Goal: Obtain resource: Obtain resource

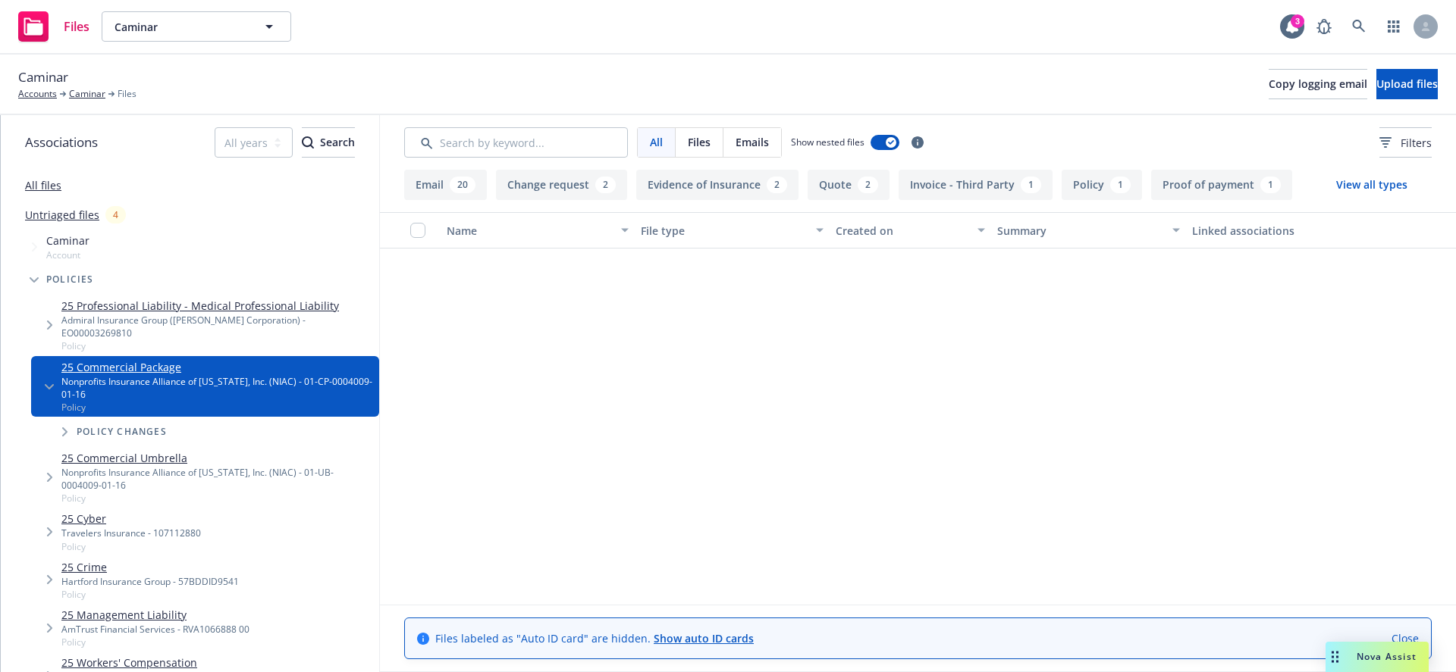
scroll to position [1712, 0]
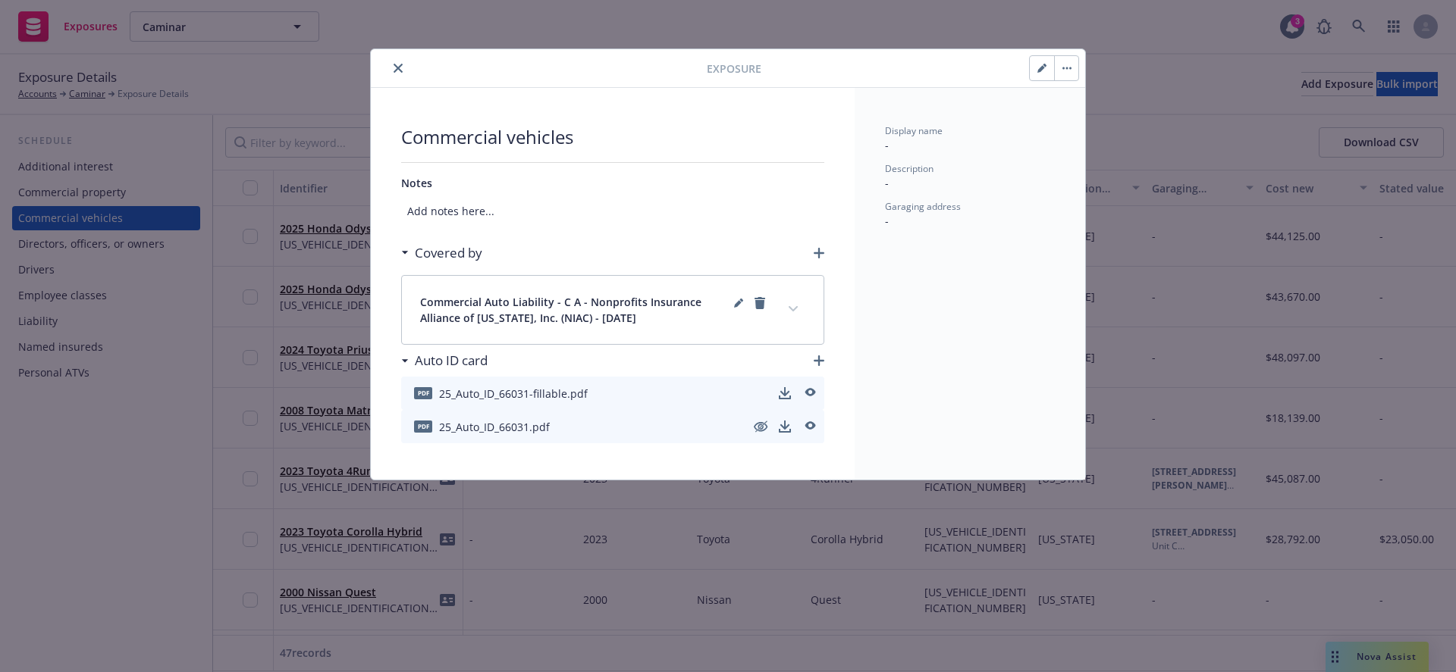
click at [450, 364] on h3 "Auto ID card" at bounding box center [451, 361] width 73 height 20
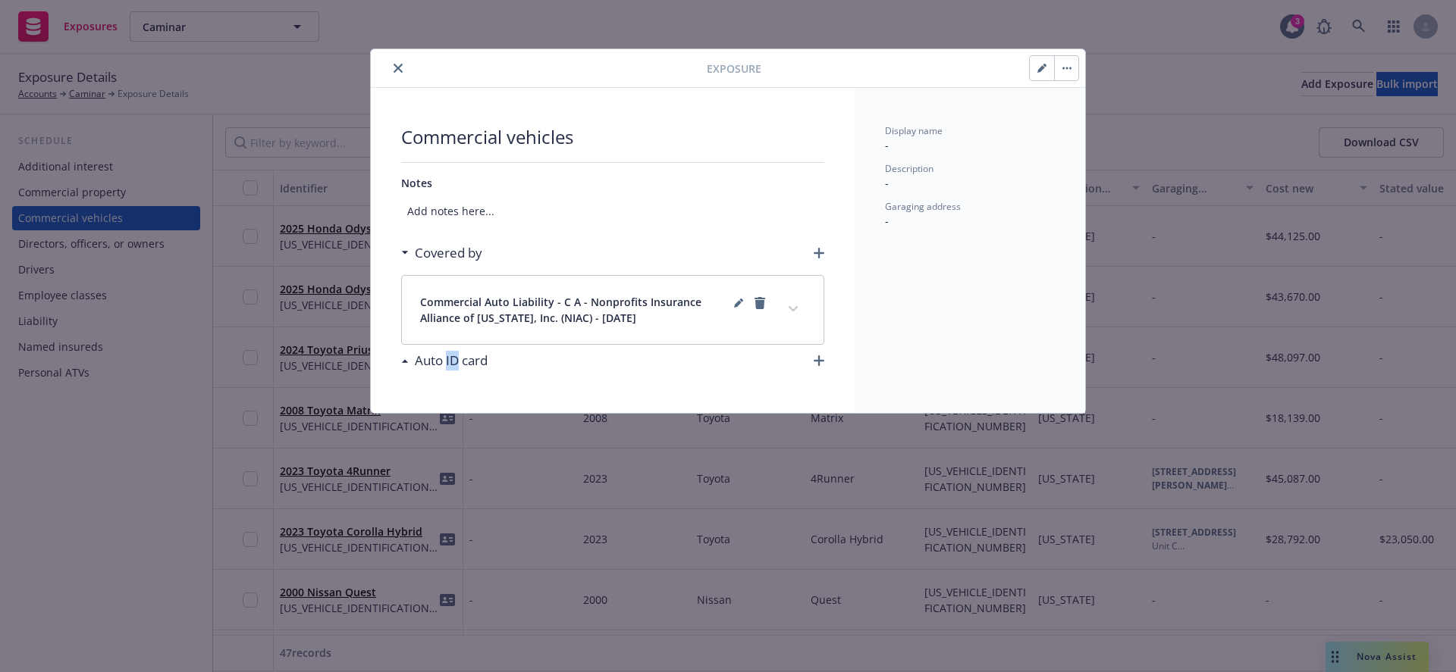
click at [450, 364] on h3 "Auto ID card" at bounding box center [451, 361] width 73 height 20
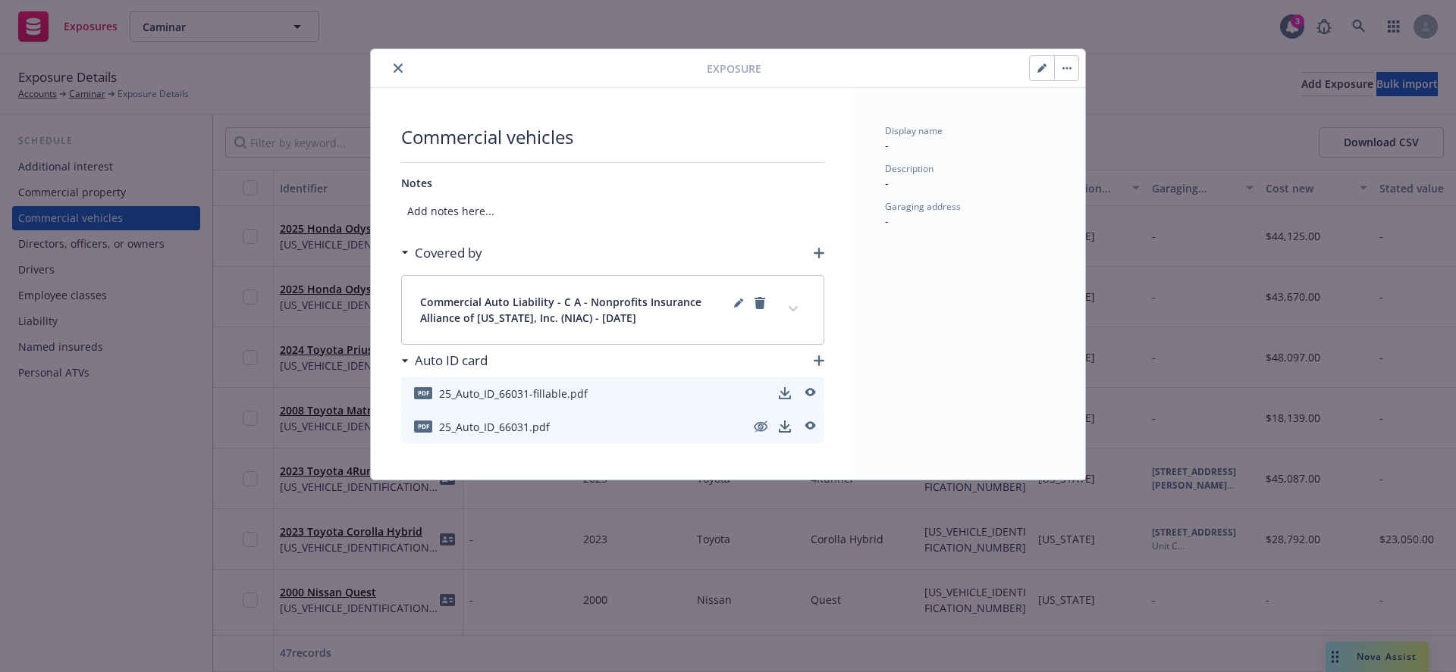
click at [442, 392] on span "25_Auto_ID_66031-fillable.pdf" at bounding box center [513, 394] width 149 height 16
click at [423, 394] on span "pdf" at bounding box center [423, 392] width 18 height 11
click at [494, 397] on span "25_Auto_ID_66031-fillable.pdf" at bounding box center [513, 394] width 149 height 16
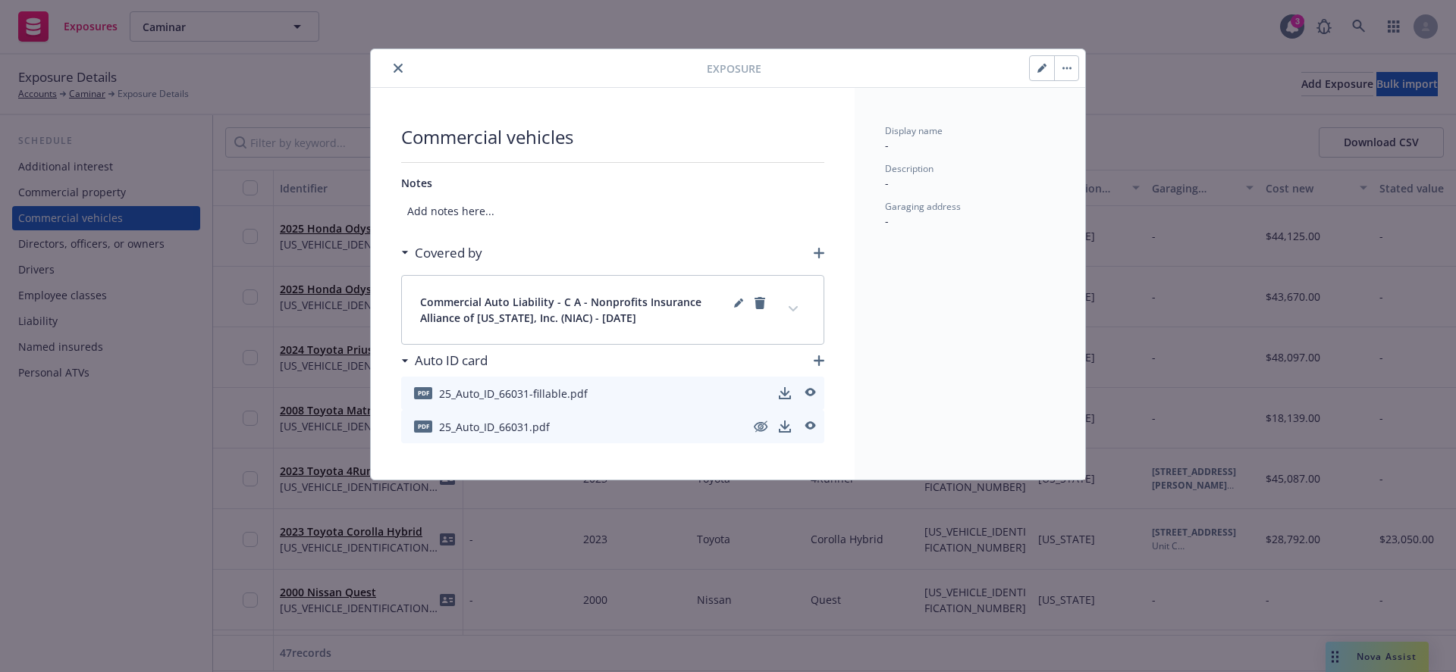
click at [439, 428] on span "25_Auto_ID_66031.pdf" at bounding box center [494, 427] width 111 height 16
drag, startPoint x: 439, startPoint y: 428, endPoint x: 538, endPoint y: 428, distance: 99.3
click at [538, 428] on span "25_Auto_ID_66031.pdf" at bounding box center [494, 427] width 111 height 16
copy span "25_Auto_ID_66031.pdf"
click at [396, 70] on icon "close" at bounding box center [397, 68] width 9 height 9
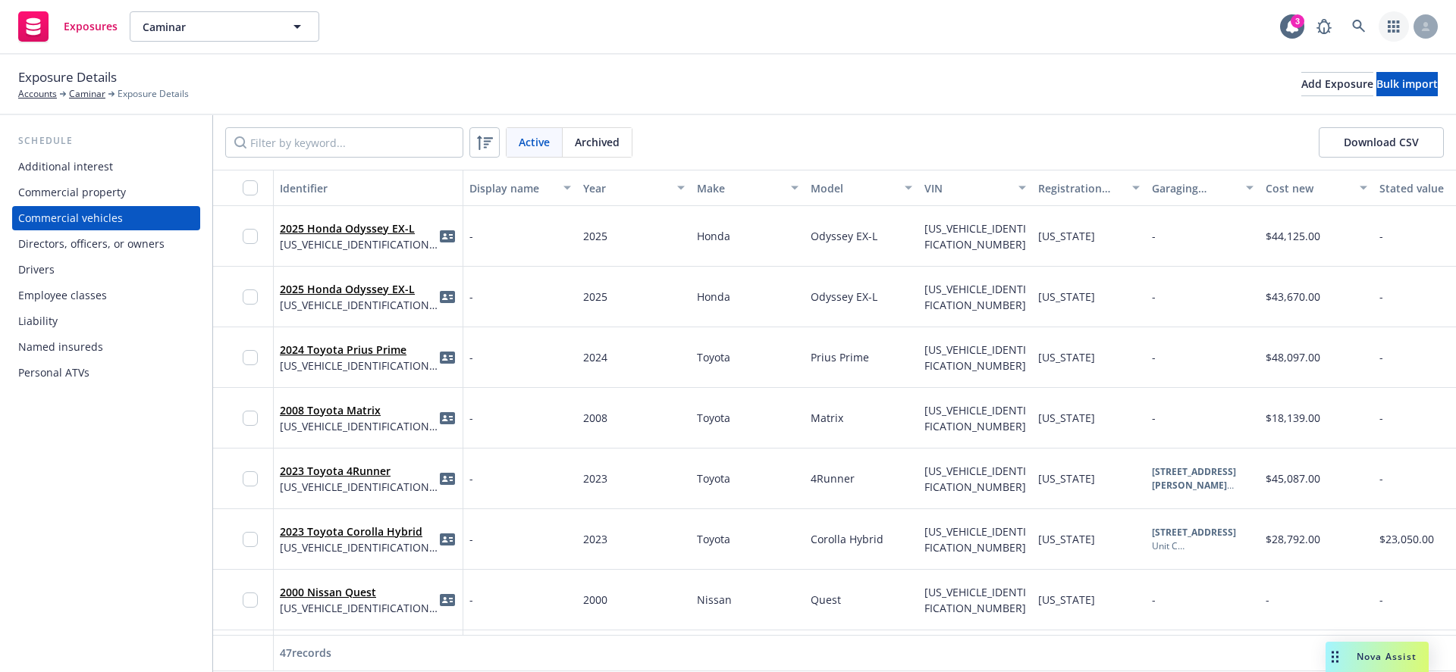
click at [1397, 28] on icon "button" at bounding box center [1393, 26] width 12 height 12
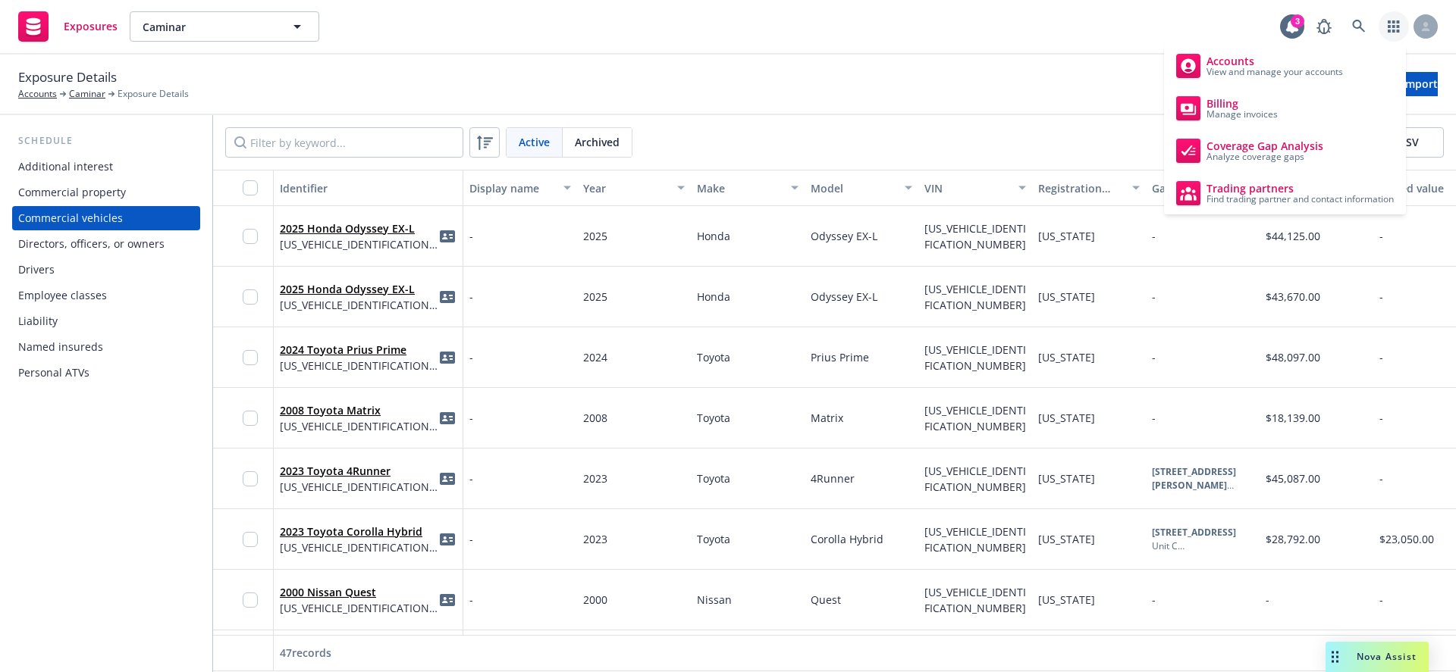
click at [1396, 27] on icon "button" at bounding box center [1392, 26] width 11 height 12
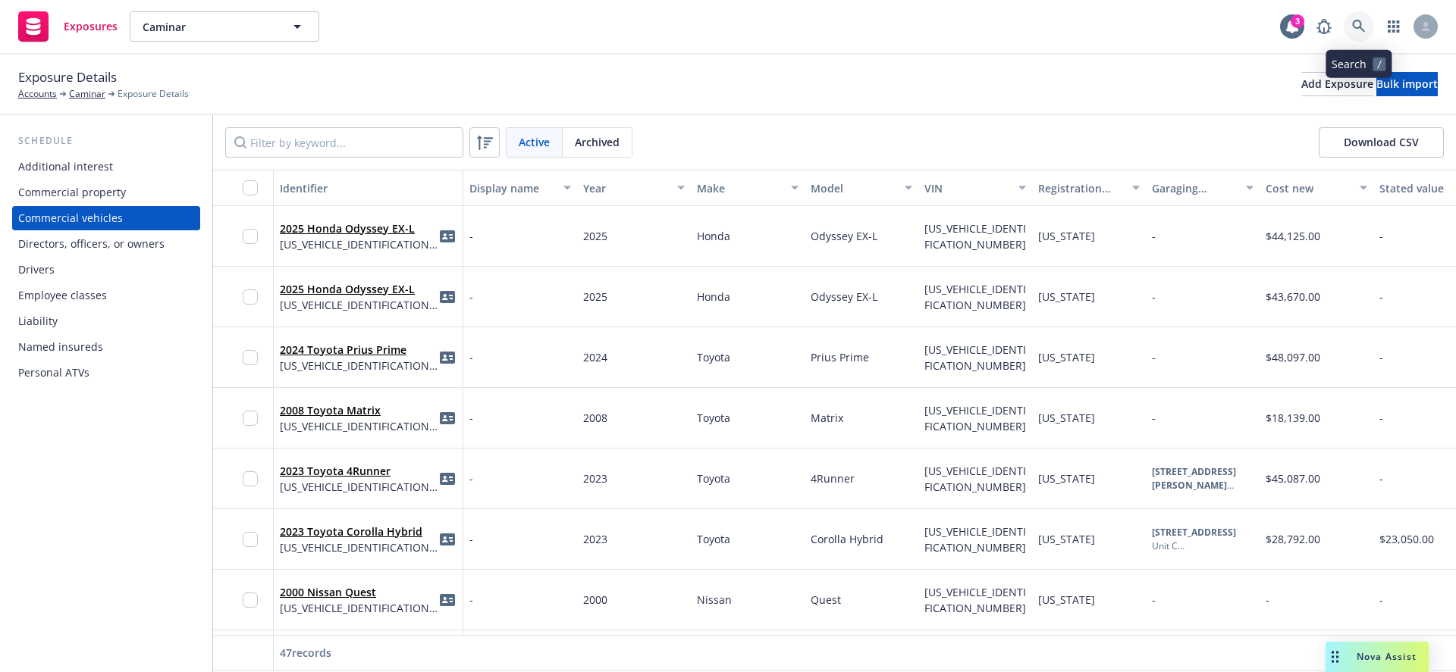
click at [1358, 27] on icon at bounding box center [1359, 27] width 14 height 14
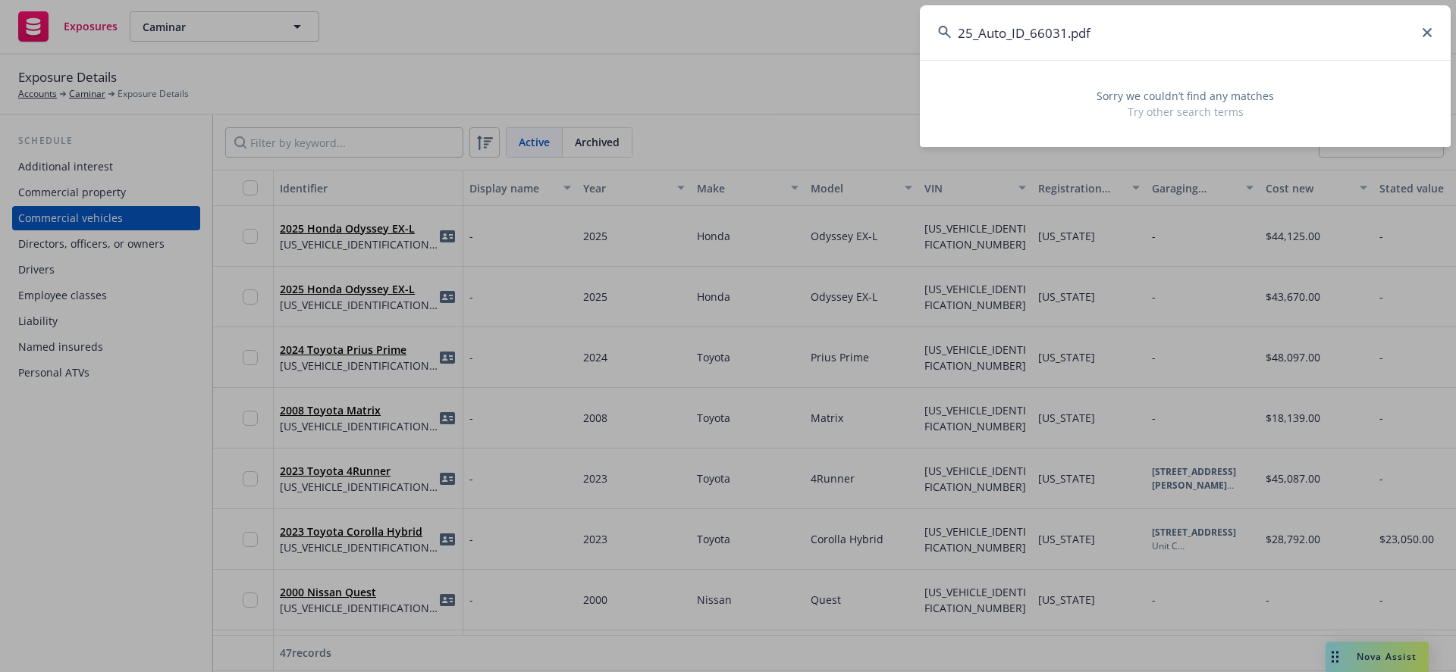
click at [1431, 36] on input "25_Auto_ID_66031.pdf" at bounding box center [1185, 32] width 531 height 55
type input "25_Auto_ID_66031.pdf"
click at [1423, 36] on icon at bounding box center [1426, 32] width 9 height 9
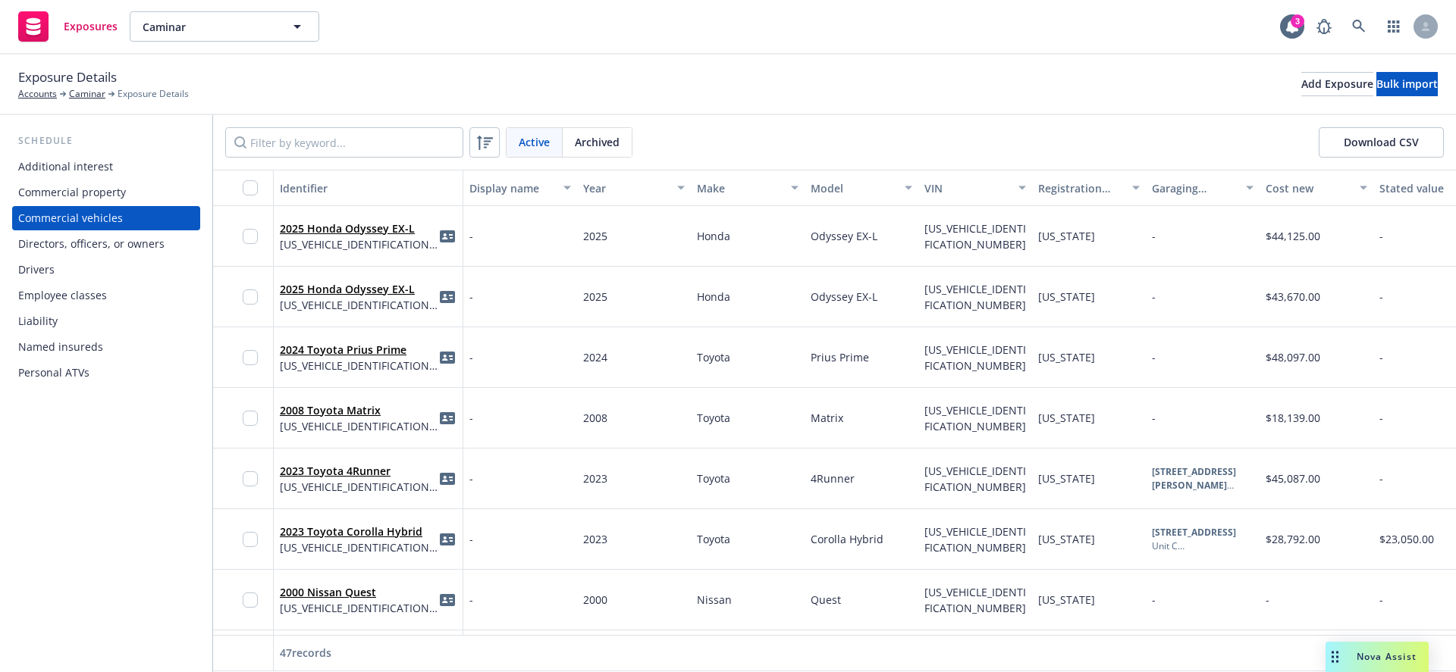
click at [33, 19] on icon at bounding box center [34, 21] width 14 height 6
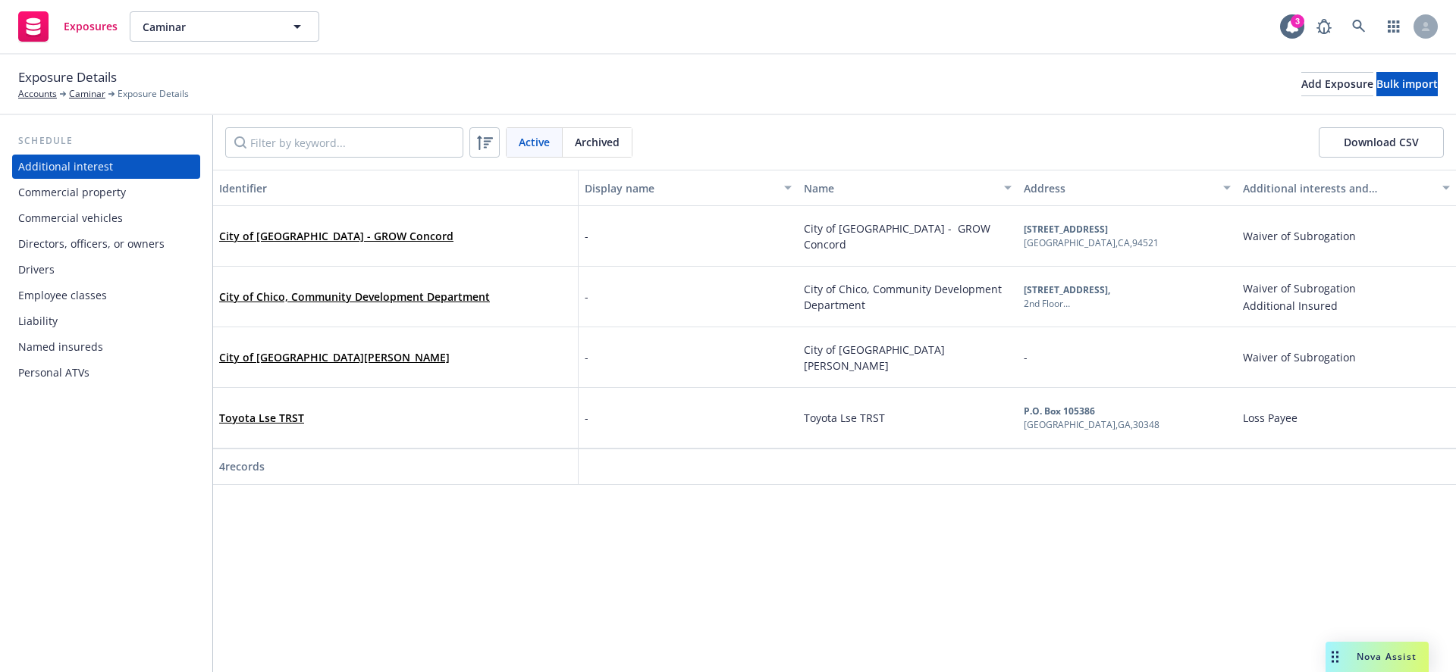
click at [36, 20] on icon at bounding box center [34, 21] width 14 height 6
click at [1397, 29] on icon "button" at bounding box center [1393, 26] width 12 height 12
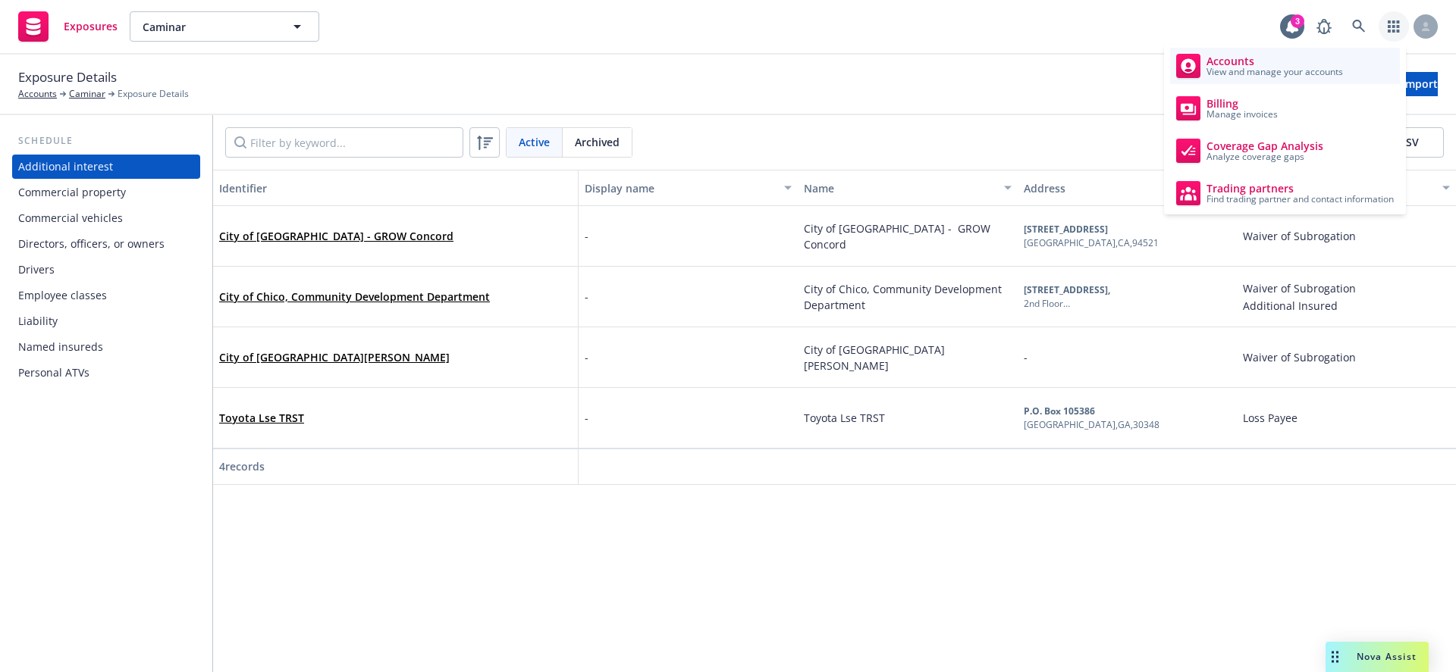
click at [1309, 70] on span "View and manage your accounts" at bounding box center [1274, 71] width 136 height 9
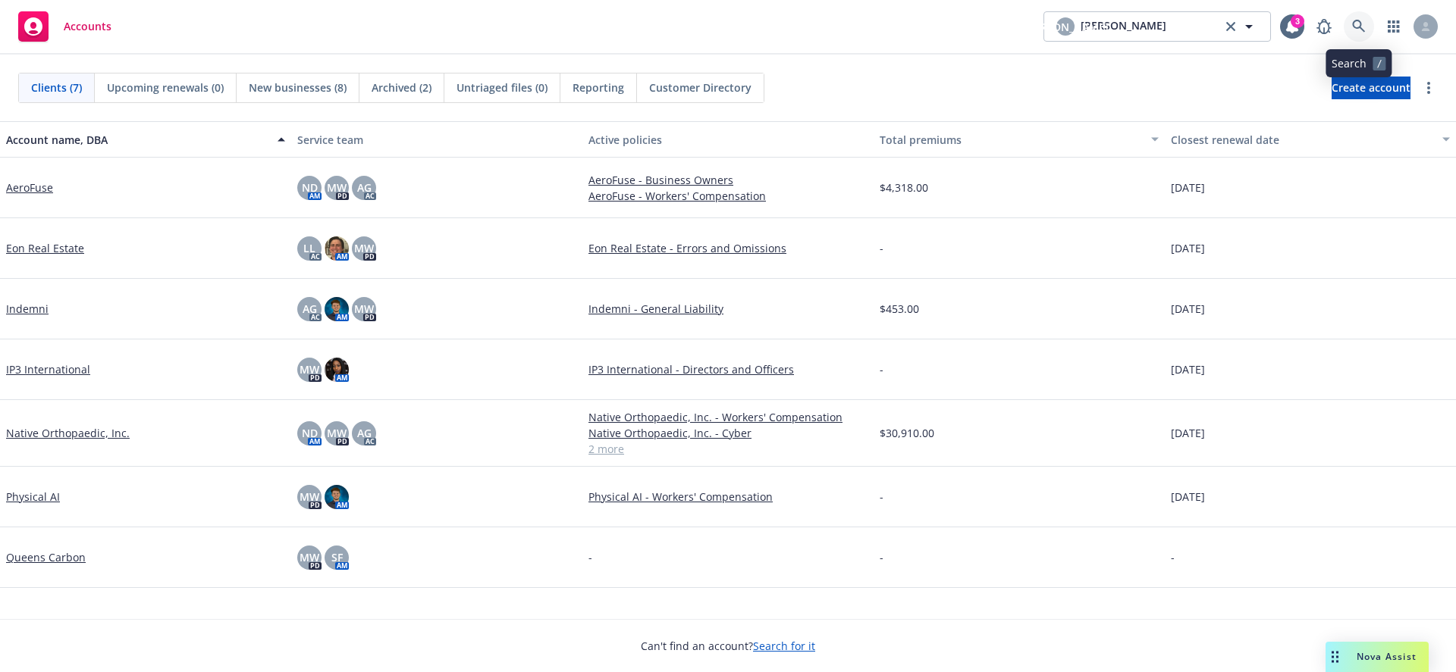
click at [1360, 27] on icon at bounding box center [1358, 26] width 13 height 13
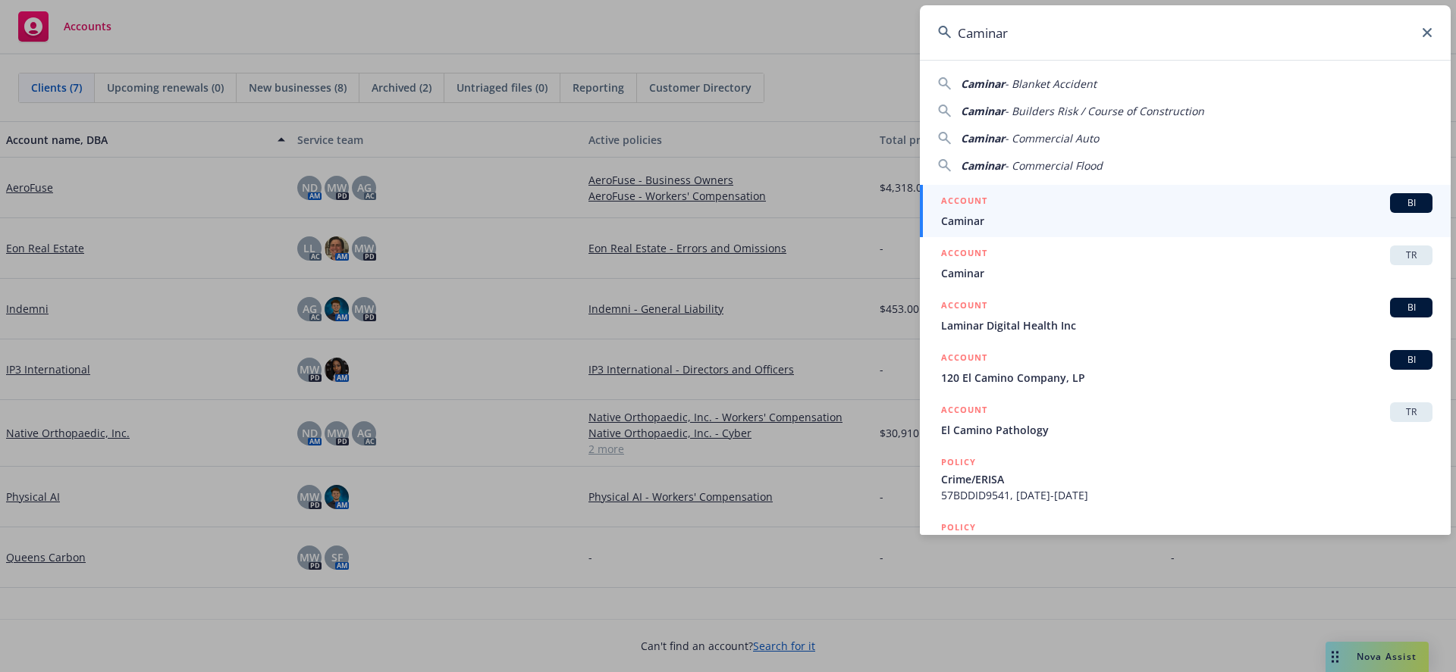
type input "Caminar"
click at [995, 222] on span "Caminar" at bounding box center [1186, 221] width 491 height 16
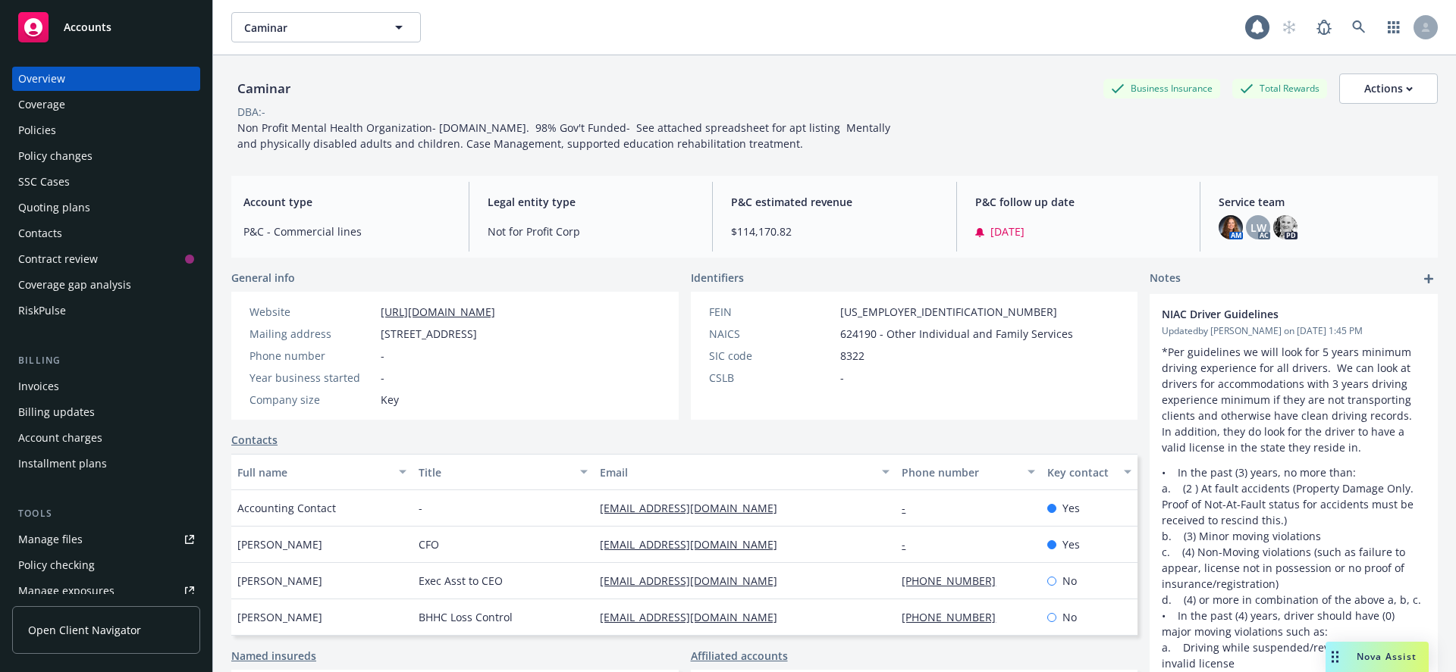
click at [45, 546] on div "Manage files" at bounding box center [50, 540] width 64 height 24
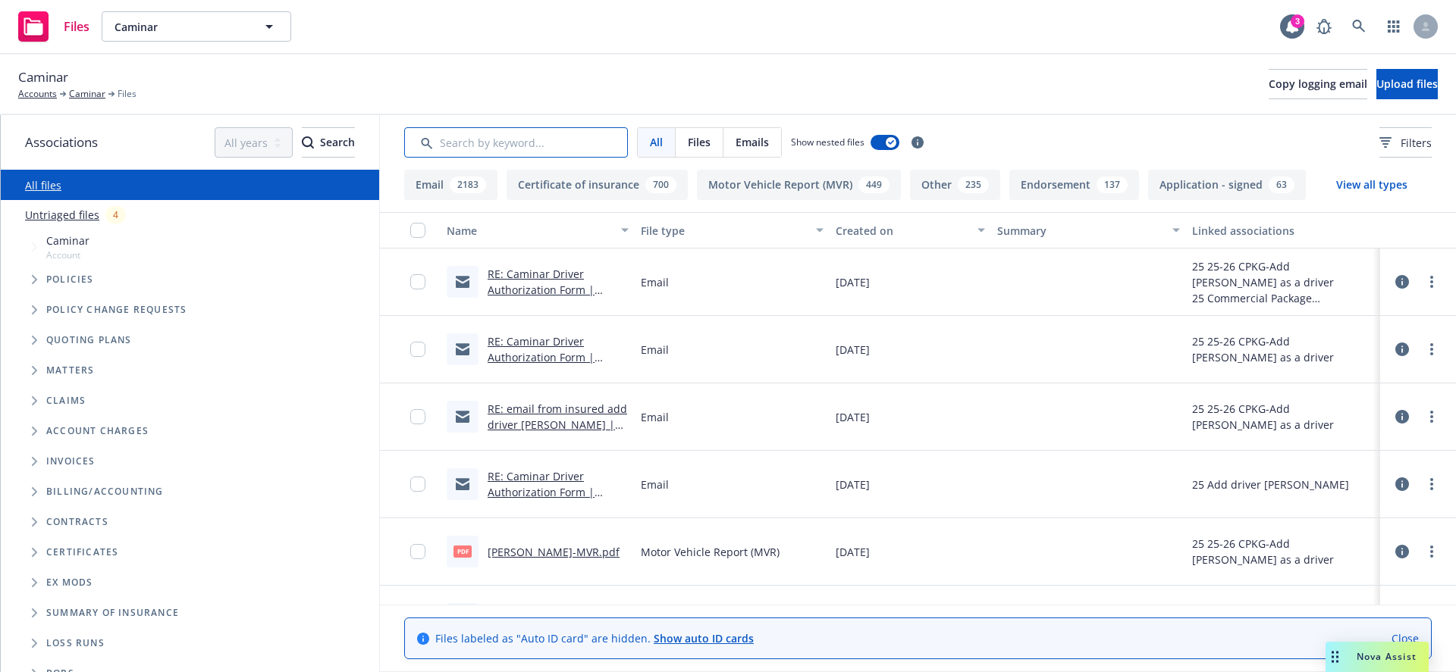
click at [462, 149] on input "Search by keyword..." at bounding box center [516, 142] width 224 height 30
paste input "25_Auto_ID_66031.pdf"
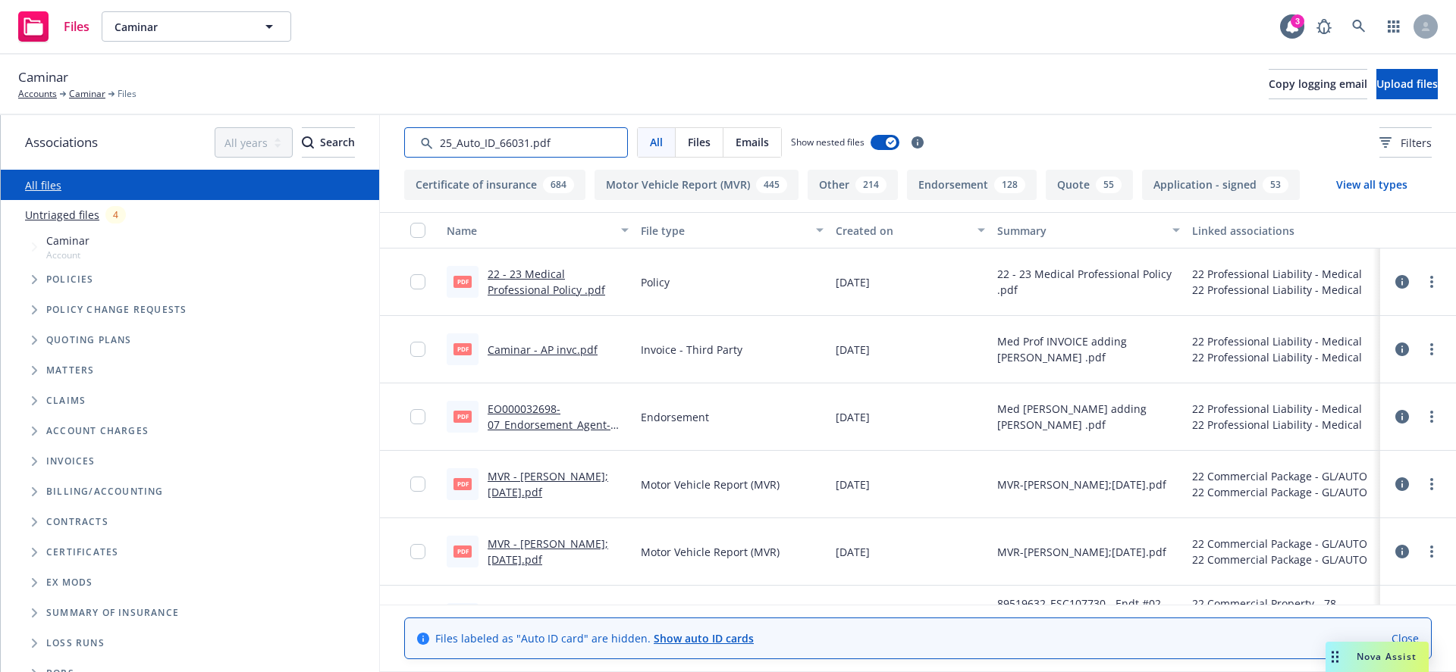
type input "25_Auto_ID_66031.pdf"
click at [686, 143] on div "Files" at bounding box center [700, 142] width 48 height 29
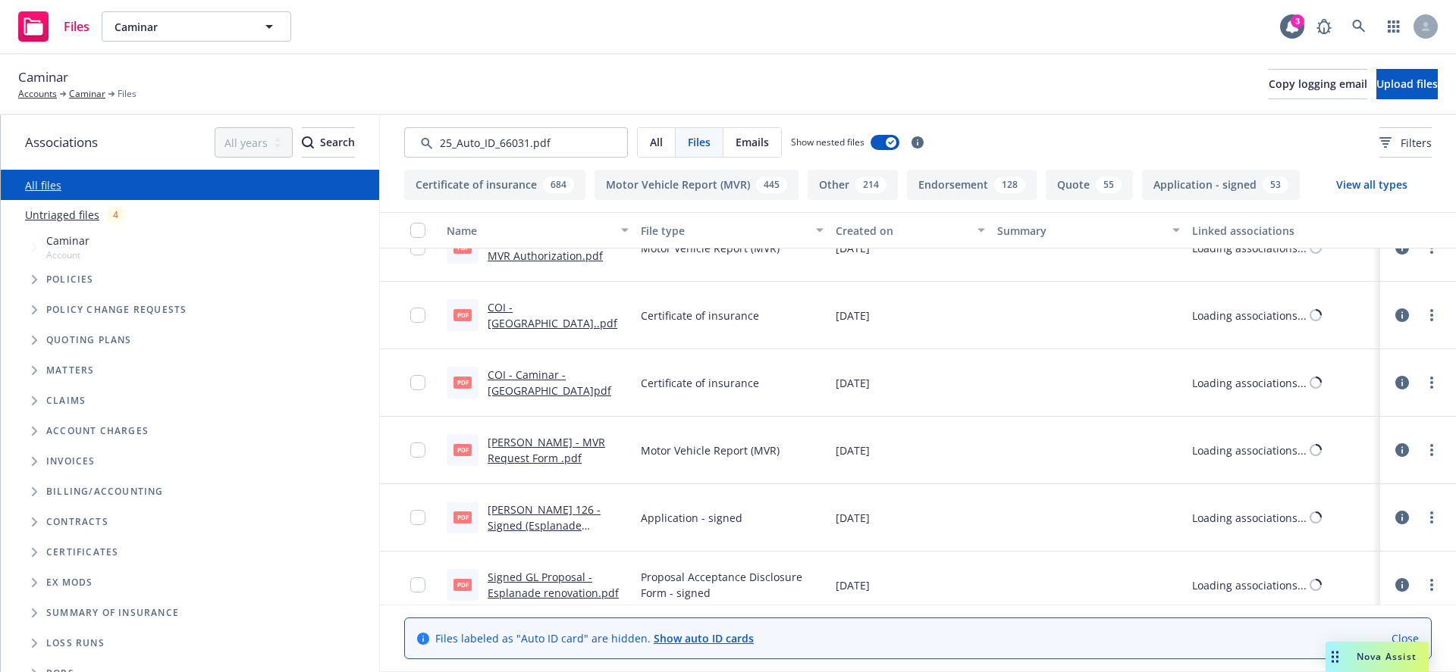
scroll to position [46351, 0]
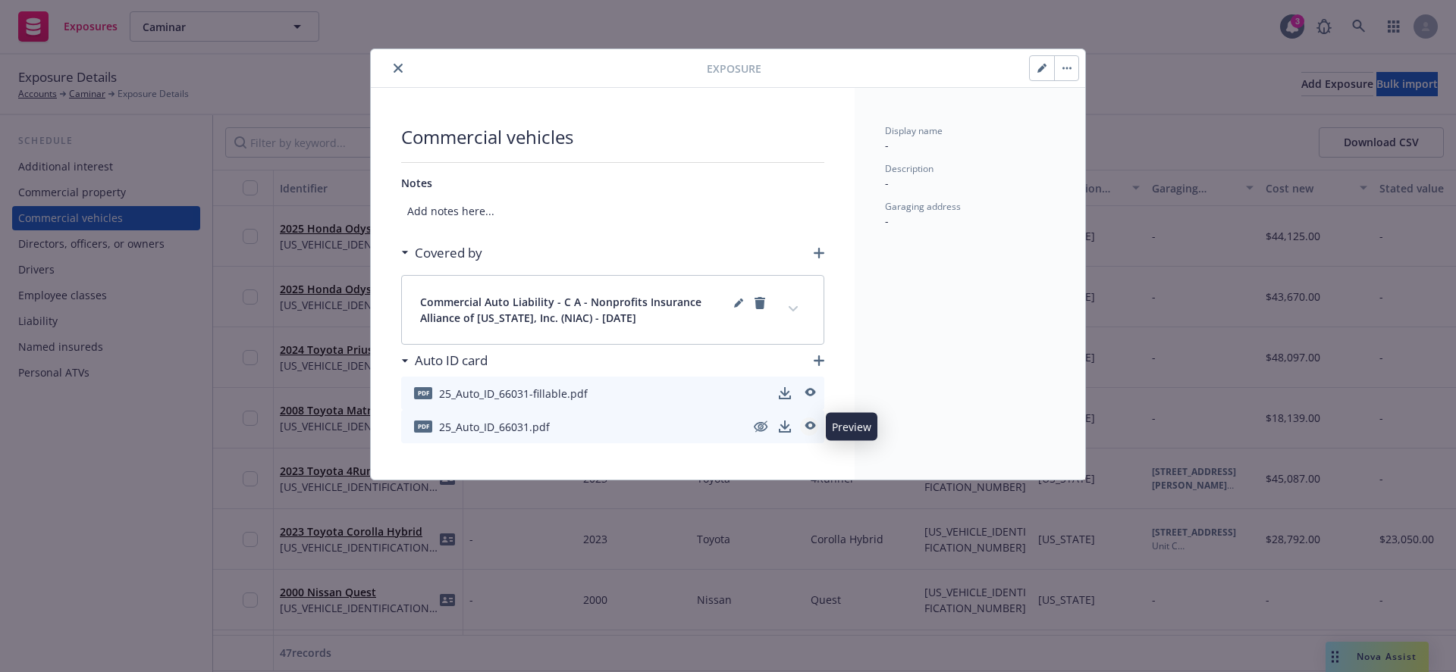
click at [813, 428] on icon "preview" at bounding box center [810, 426] width 11 height 8
